Goal: Transaction & Acquisition: Purchase product/service

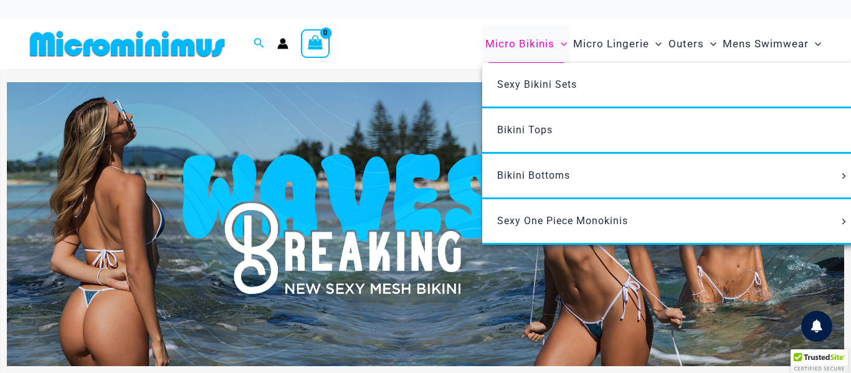
click at [524, 42] on span "Micro Bikinis" at bounding box center [519, 44] width 69 height 32
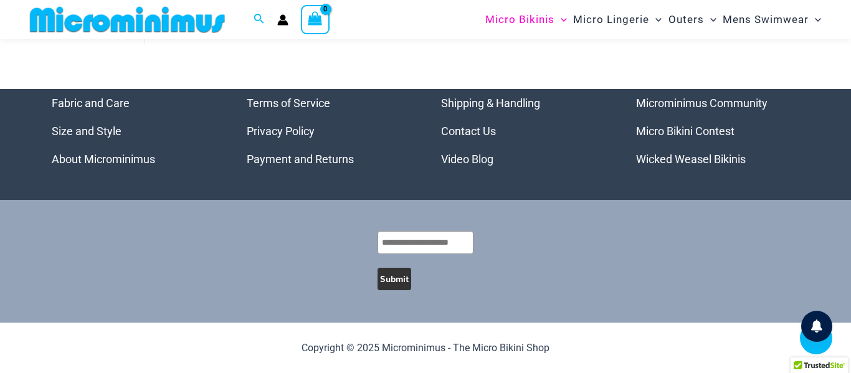
scroll to position [3101, 0]
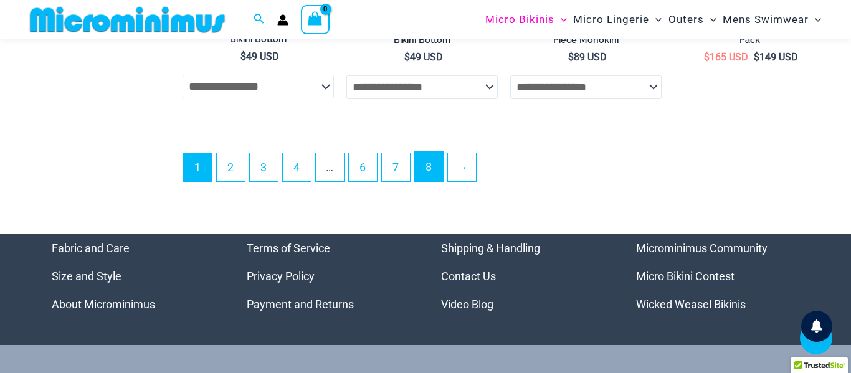
click at [428, 173] on link "8" at bounding box center [429, 166] width 28 height 29
